Goal: Task Accomplishment & Management: Complete application form

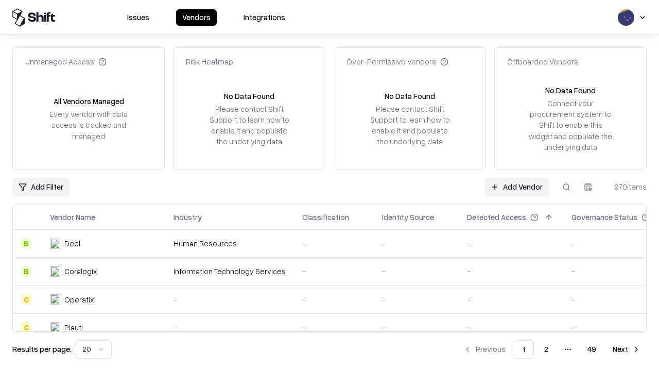
click at [516, 186] on link "Add Vendor" at bounding box center [516, 187] width 64 height 19
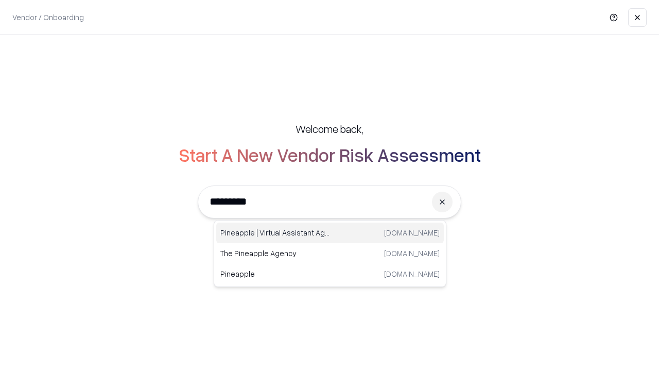
click at [330, 233] on div "Pineapple | Virtual Assistant Agency [DOMAIN_NAME]" at bounding box center [330, 232] width 228 height 21
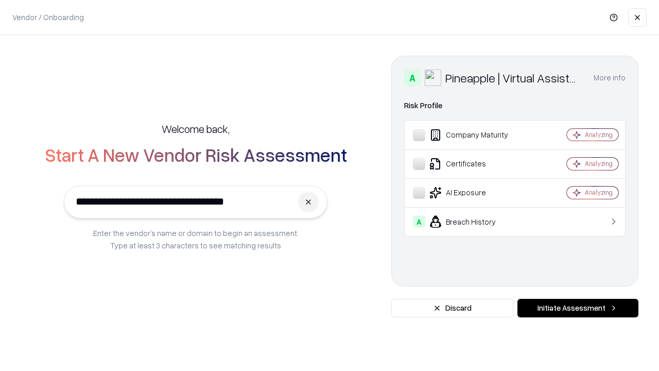
type input "**********"
click at [578, 308] on button "Initiate Assessment" at bounding box center [577, 308] width 121 height 19
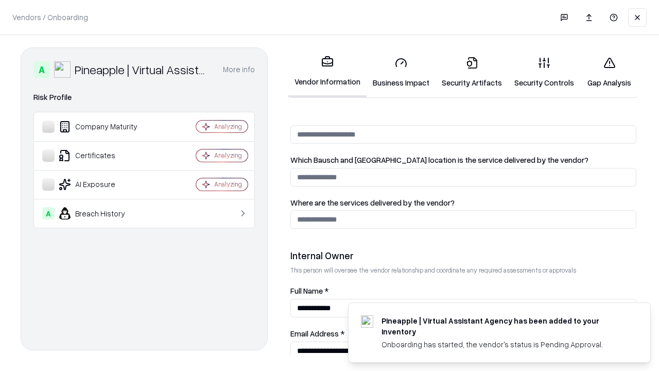
scroll to position [533, 0]
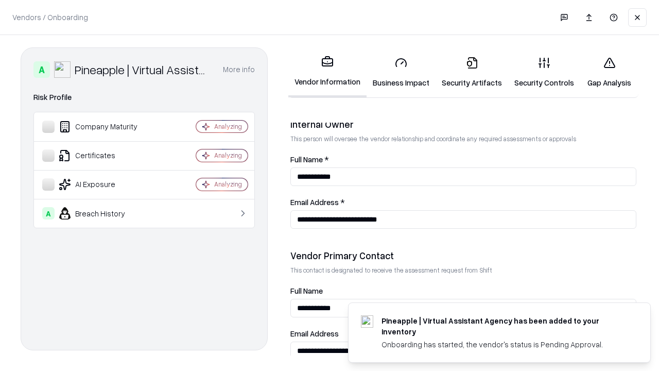
click at [472, 72] on link "Security Artifacts" at bounding box center [472, 72] width 73 height 48
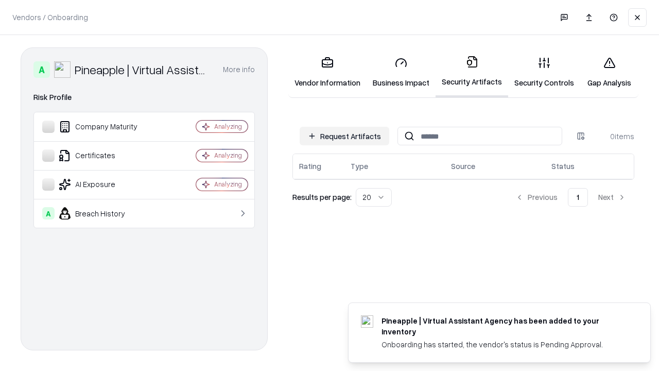
click at [344, 136] on button "Request Artifacts" at bounding box center [345, 136] width 90 height 19
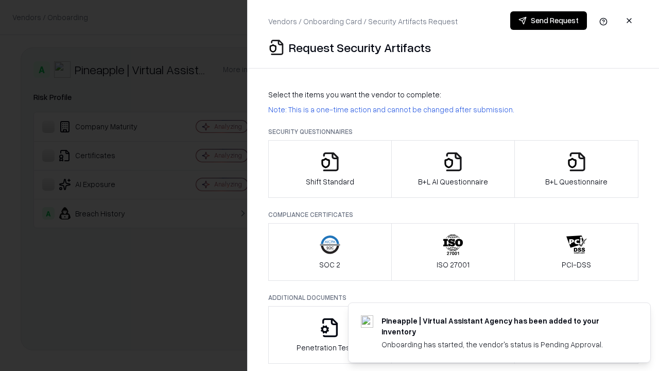
click at [576, 169] on icon "button" at bounding box center [576, 161] width 21 height 21
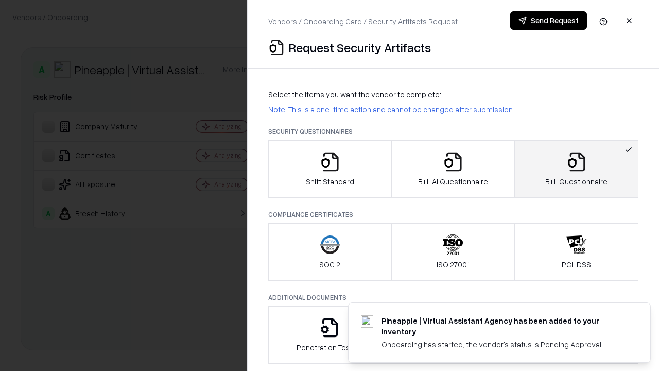
click at [453, 169] on icon "button" at bounding box center [453, 161] width 21 height 21
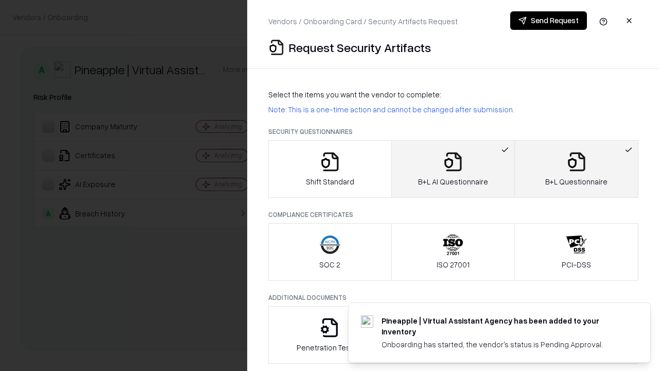
click at [548, 21] on button "Send Request" at bounding box center [548, 20] width 77 height 19
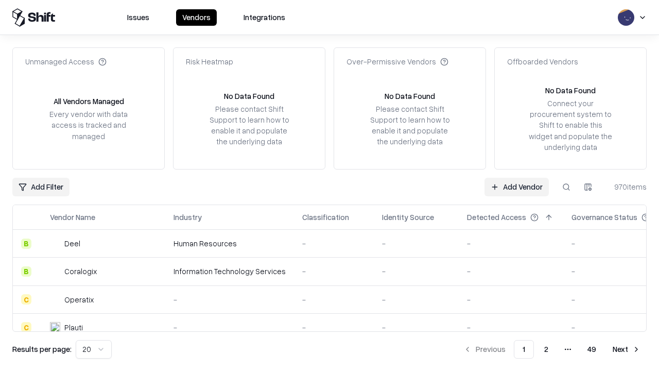
click at [566, 186] on button at bounding box center [566, 187] width 19 height 19
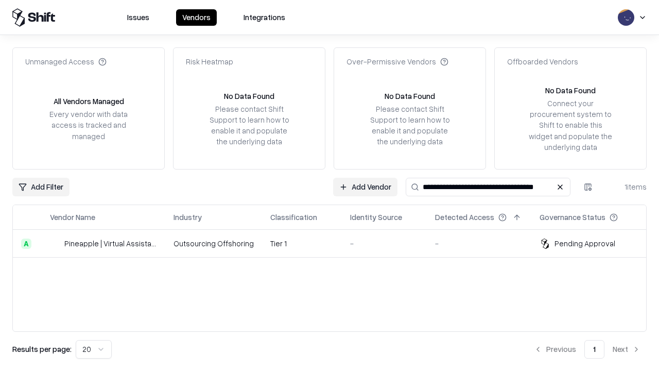
type input "**********"
click at [336, 243] on td "Tier 1" at bounding box center [302, 244] width 80 height 28
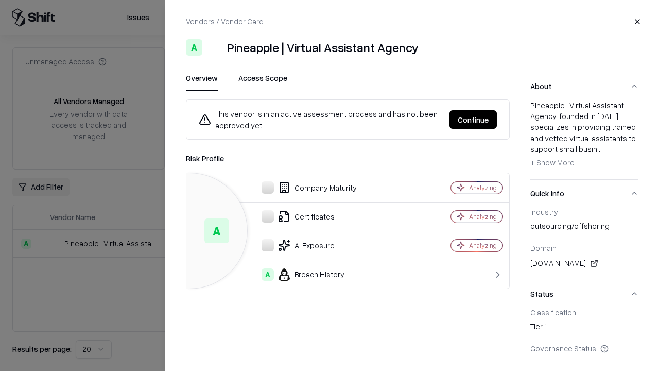
click at [473, 119] on button "Continue" at bounding box center [472, 119] width 47 height 19
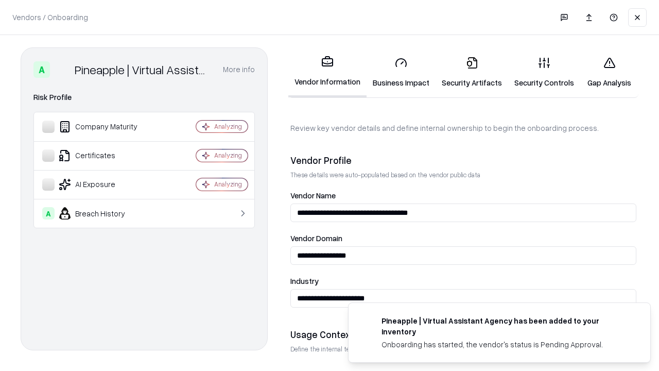
click at [472, 72] on link "Security Artifacts" at bounding box center [472, 72] width 73 height 48
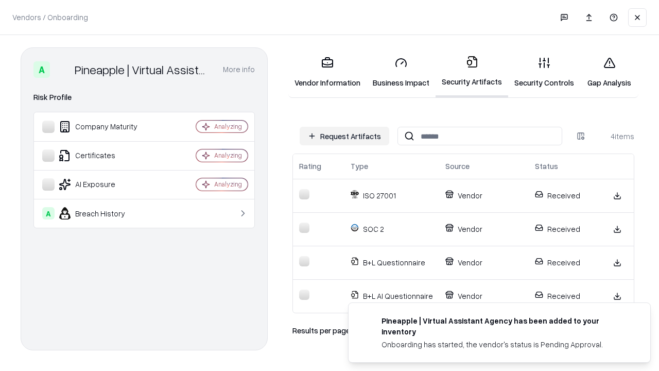
click at [609, 72] on link "Gap Analysis" at bounding box center [609, 72] width 58 height 48
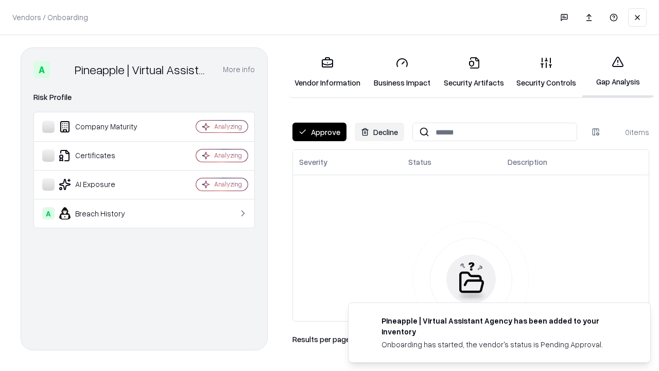
click at [319, 132] on button "Approve" at bounding box center [319, 132] width 54 height 19
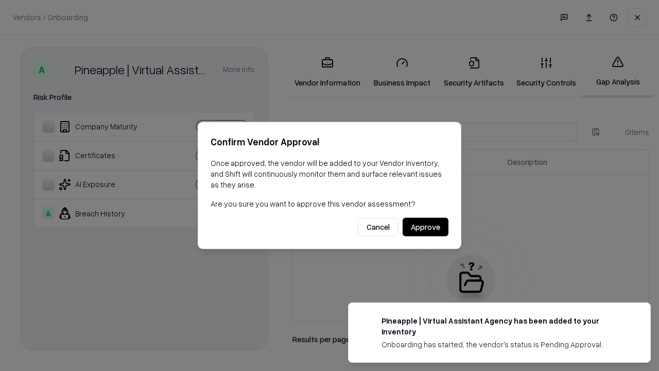
click at [425, 227] on button "Approve" at bounding box center [426, 227] width 46 height 19
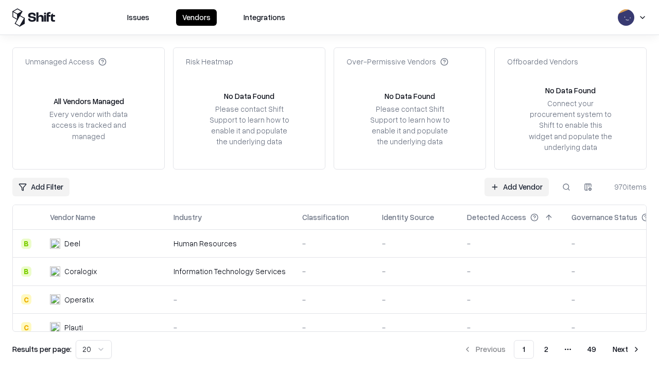
type input "**********"
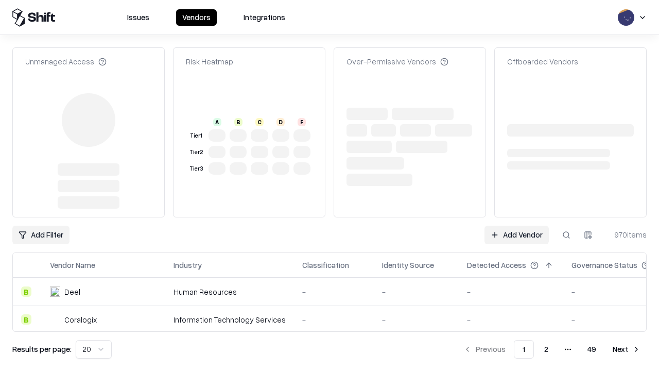
click at [516, 225] on link "Add Vendor" at bounding box center [516, 234] width 64 height 19
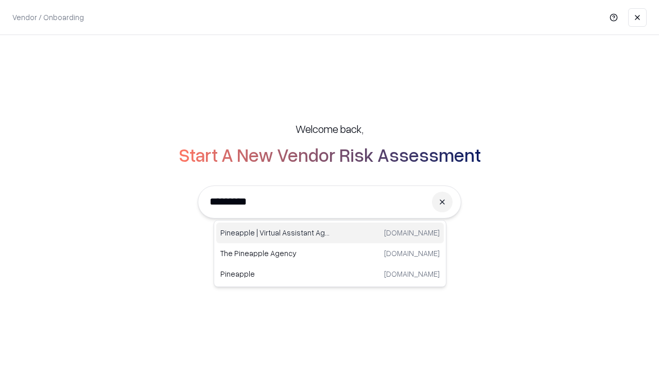
click at [330, 233] on div "Pineapple | Virtual Assistant Agency trypineapple.com" at bounding box center [330, 232] width 228 height 21
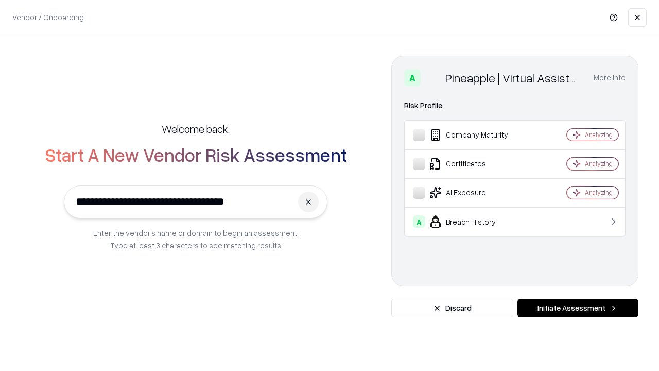
type input "**********"
click at [578, 308] on button "Initiate Assessment" at bounding box center [577, 308] width 121 height 19
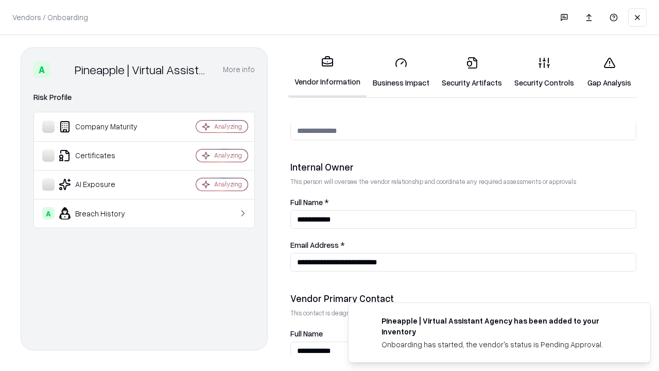
scroll to position [533, 0]
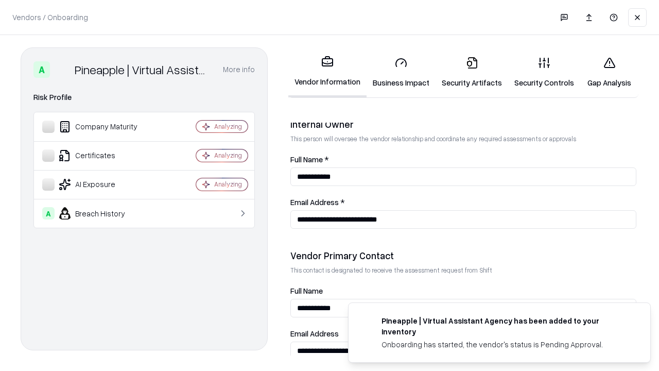
click at [609, 72] on link "Gap Analysis" at bounding box center [609, 72] width 58 height 48
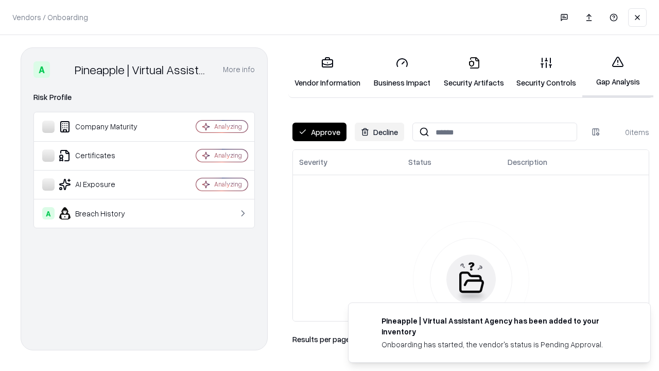
click at [319, 132] on button "Approve" at bounding box center [319, 132] width 54 height 19
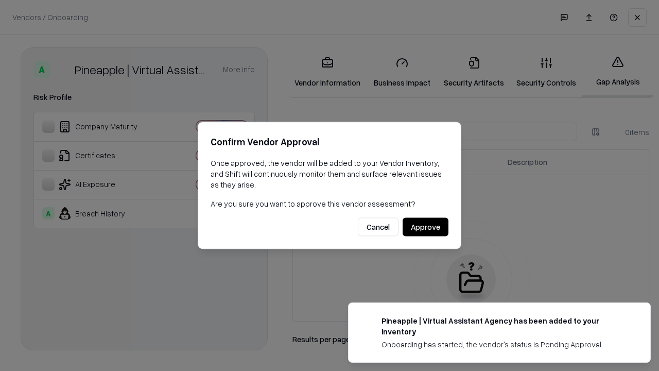
click at [425, 227] on button "Approve" at bounding box center [426, 227] width 46 height 19
